Goal: Task Accomplishment & Management: Manage account settings

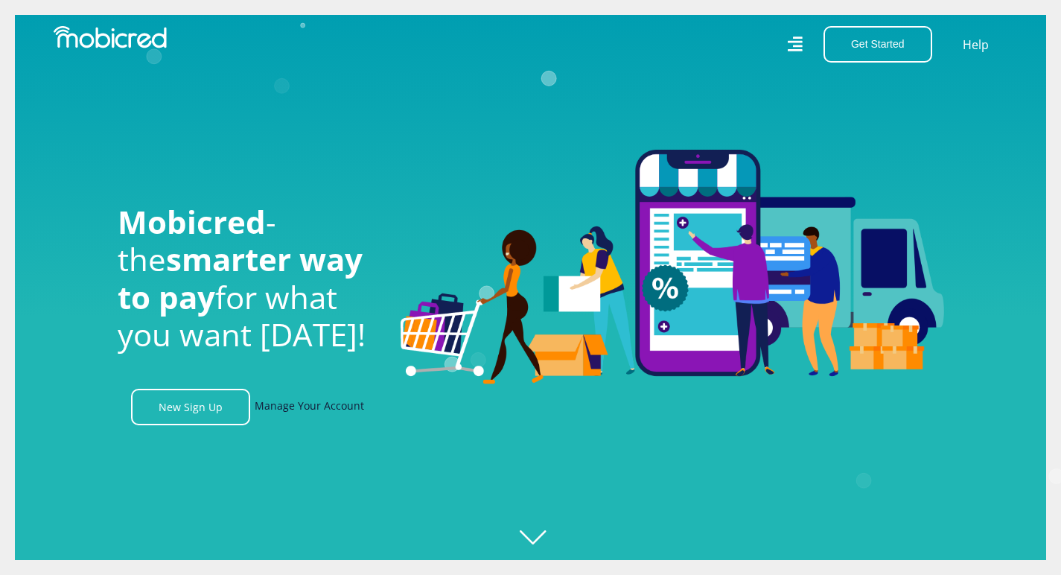
scroll to position [0, 1061]
click at [314, 397] on link "Manage Your Account" at bounding box center [309, 407] width 109 height 36
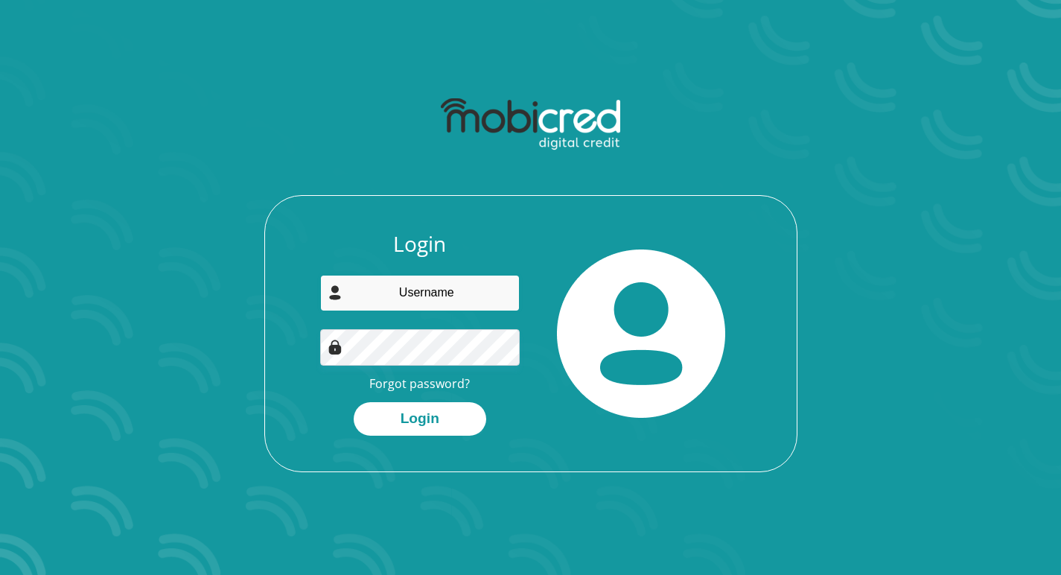
click at [385, 296] on input "email" at bounding box center [420, 293] width 200 height 36
type input "gsubramoney@gmail.com"
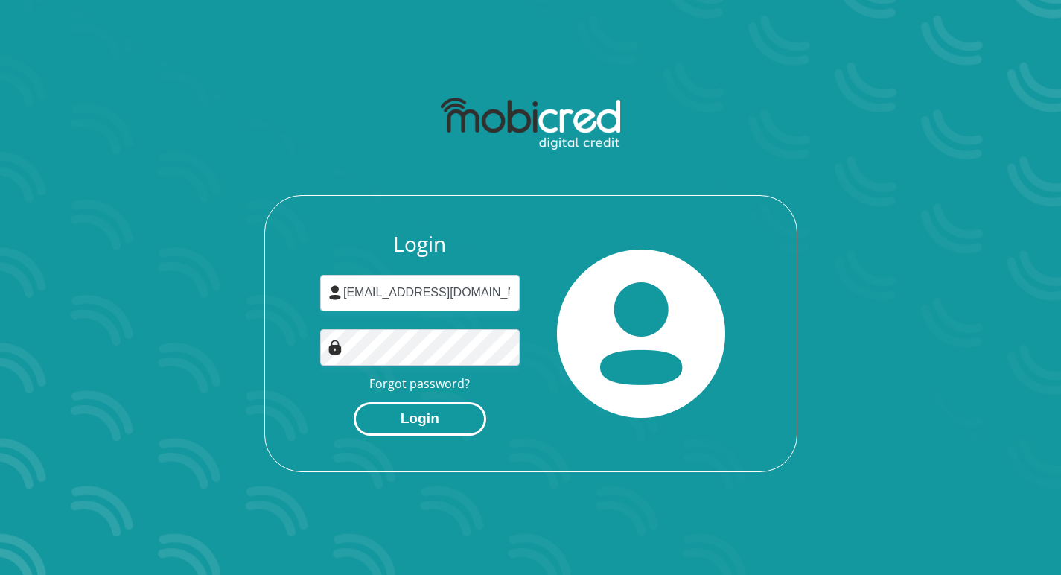
click at [421, 413] on button "Login" at bounding box center [420, 419] width 133 height 34
